Goal: Navigation & Orientation: Find specific page/section

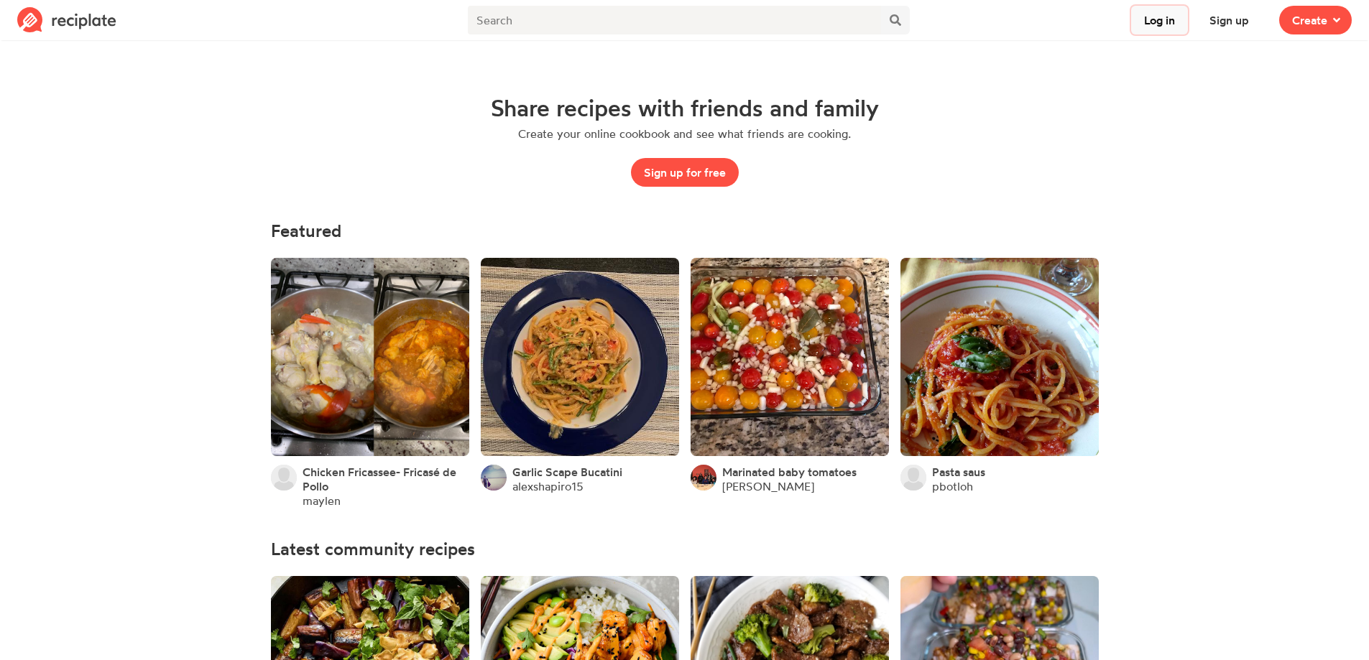
click at [1176, 19] on button "Log in" at bounding box center [1159, 20] width 57 height 29
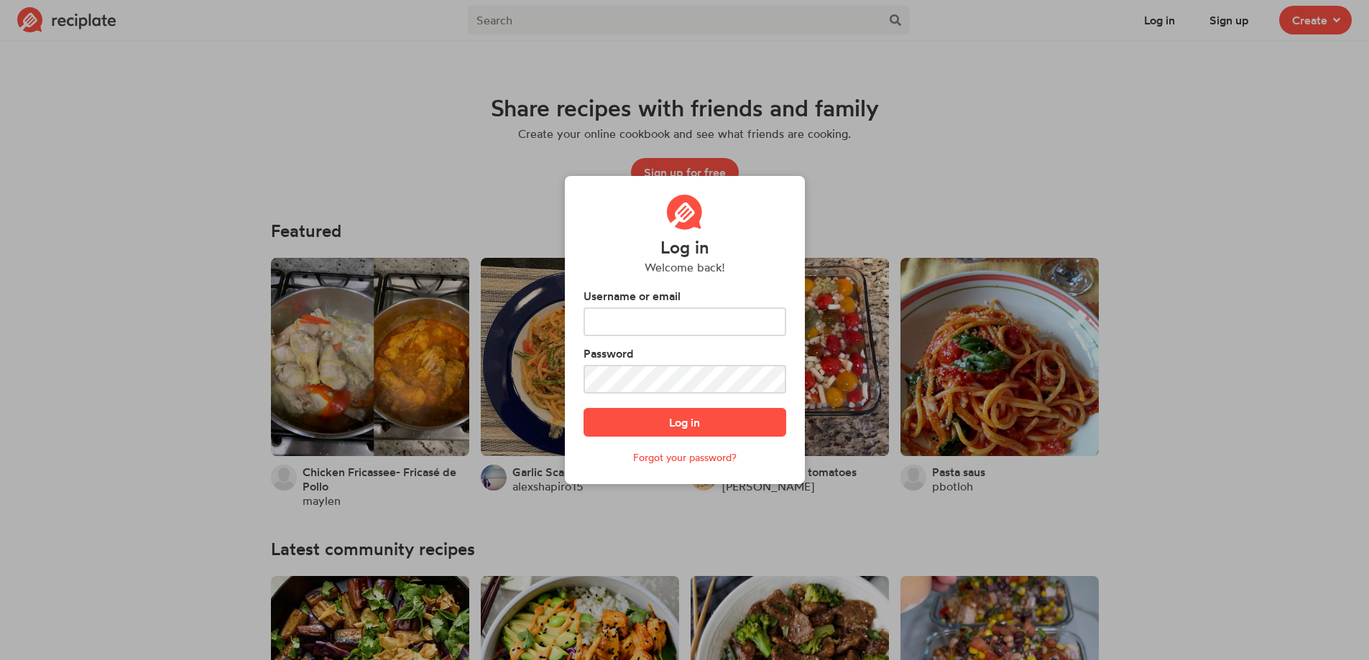
click at [691, 305] on div "Username or email" at bounding box center [684, 311] width 203 height 49
click at [704, 332] on input "text" at bounding box center [684, 322] width 203 height 29
type input "suleya9901@gmail.com"
click at [583, 408] on button "Log in" at bounding box center [684, 422] width 203 height 29
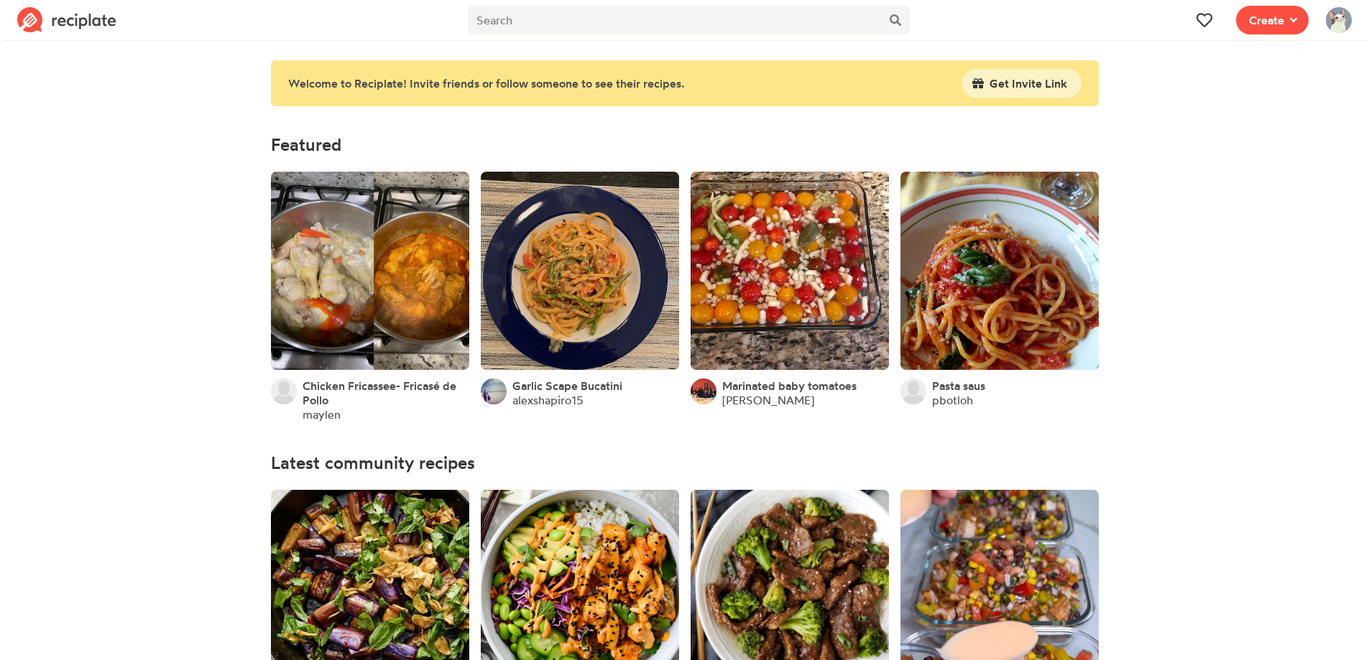
click at [1334, 25] on img at bounding box center [1339, 20] width 26 height 26
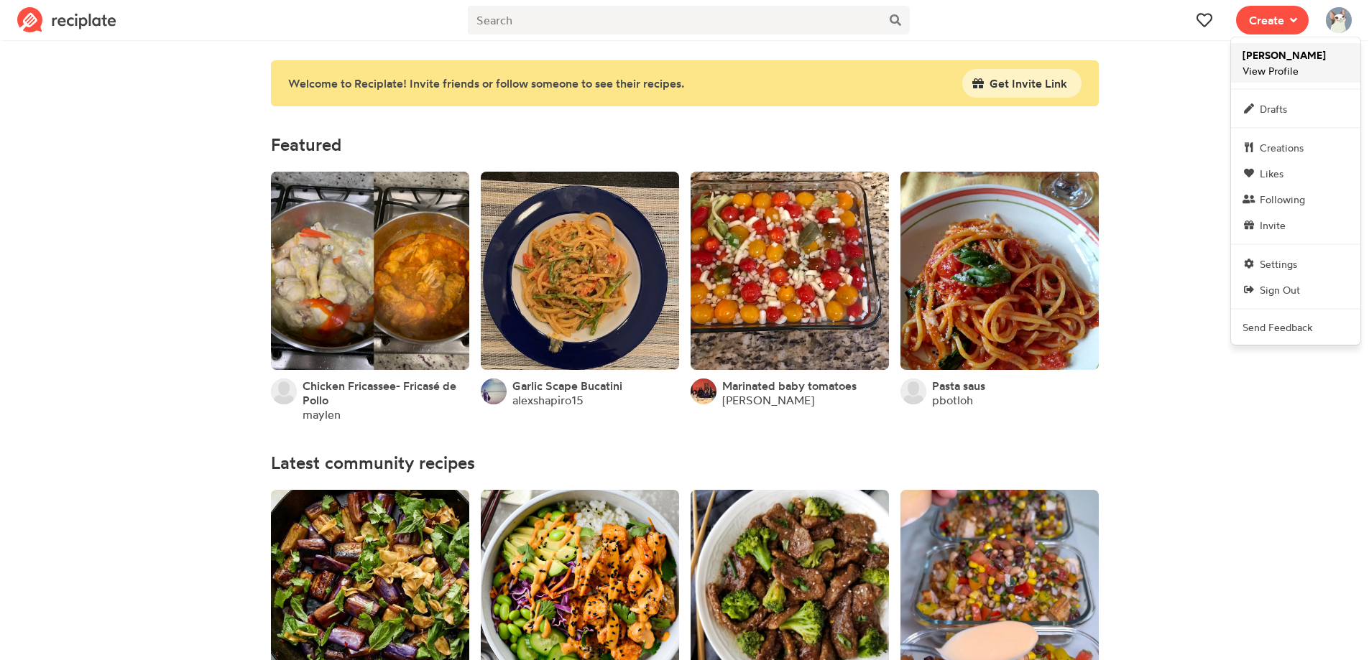
click at [1272, 55] on strong "[PERSON_NAME]" at bounding box center [1283, 55] width 83 height 13
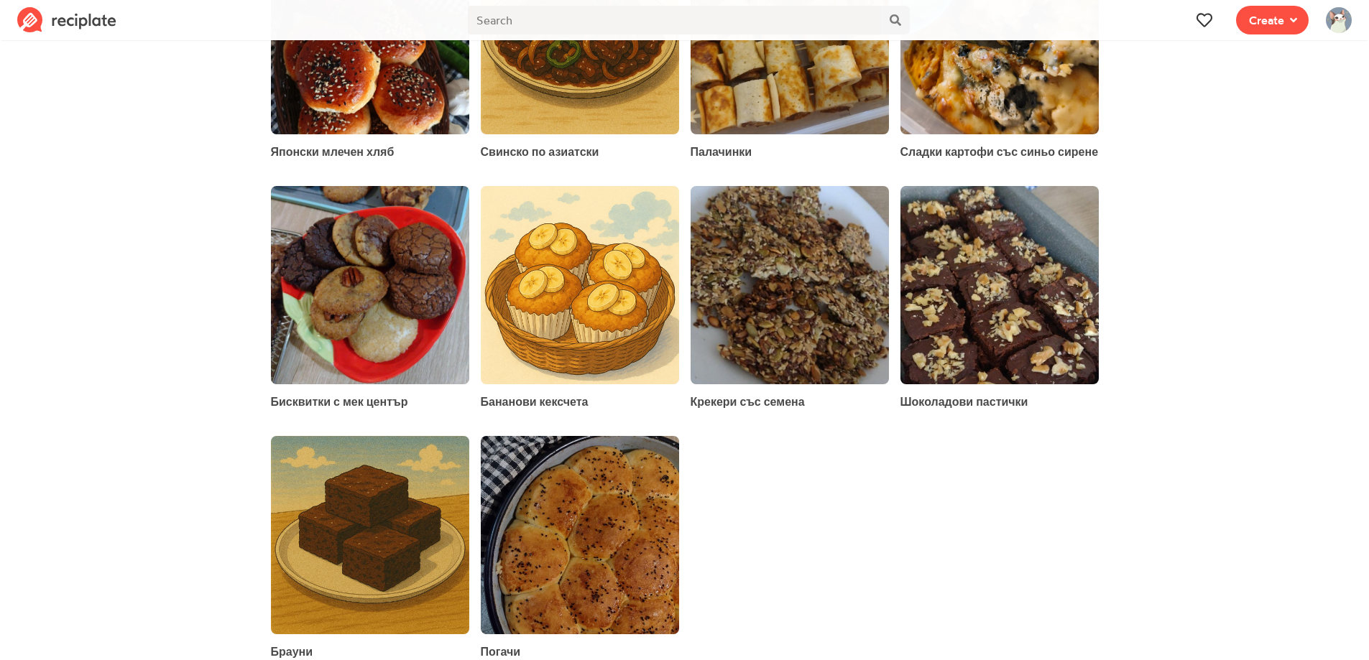
scroll to position [852, 0]
